Goal: Information Seeking & Learning: Learn about a topic

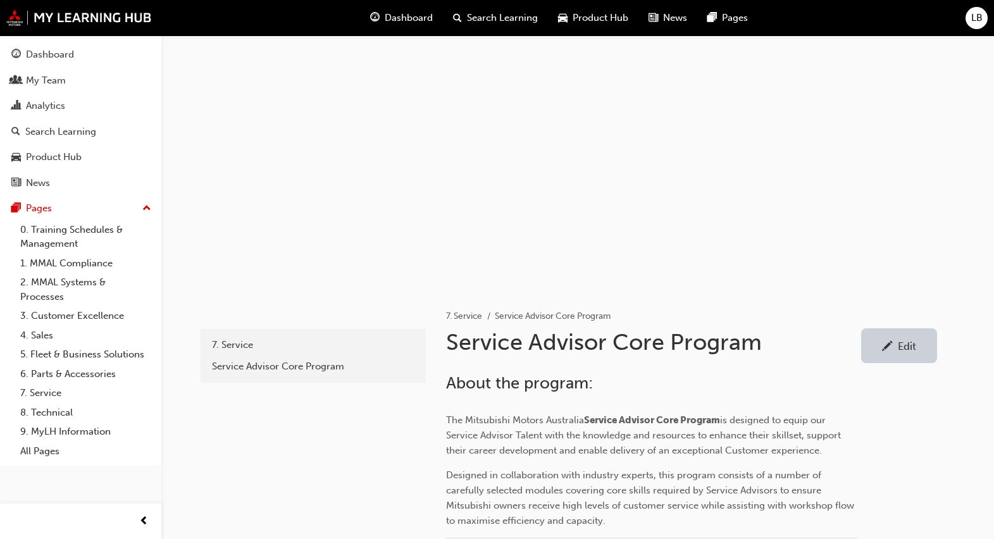
scroll to position [632, 0]
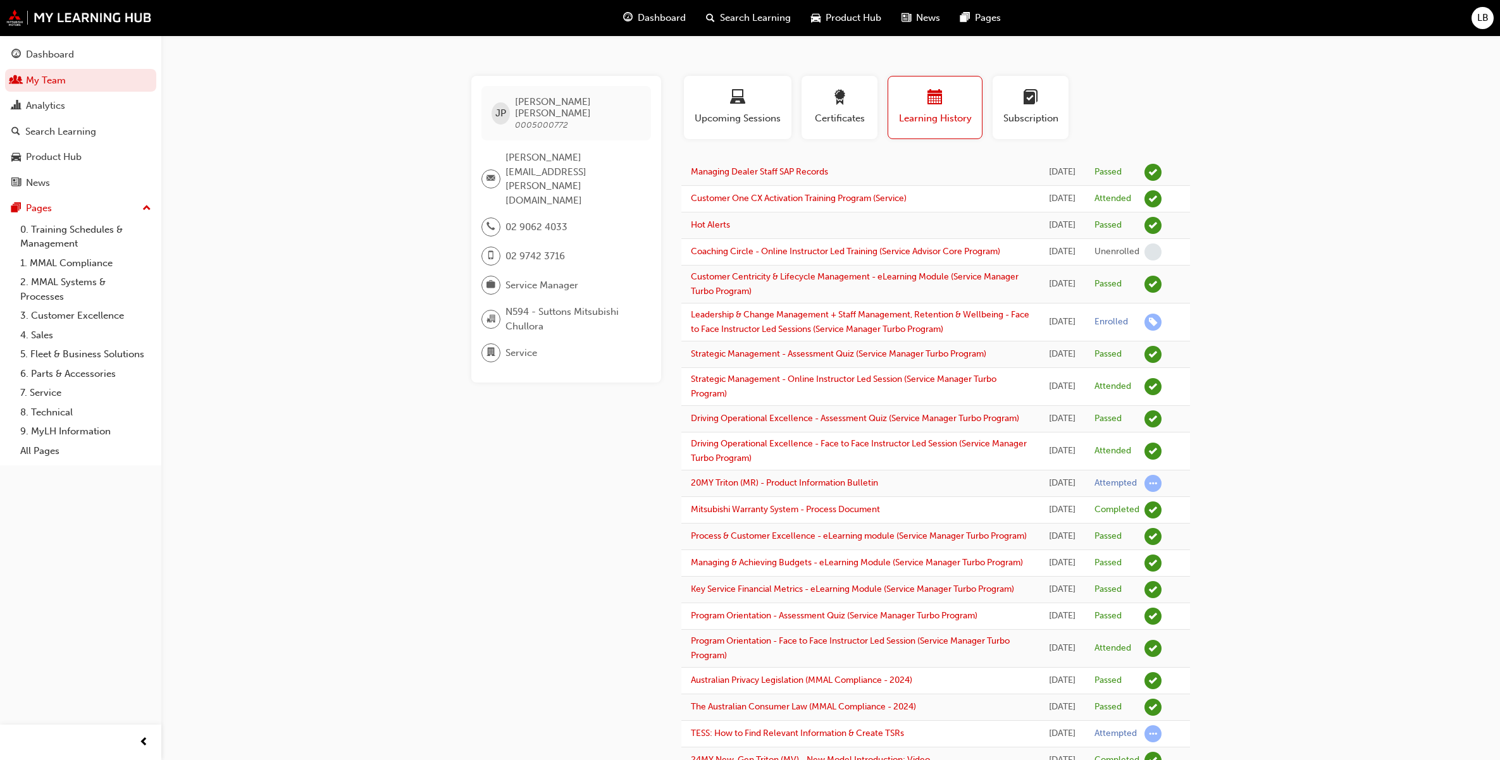
scroll to position [1364, 0]
